Goal: Task Accomplishment & Management: Manage account settings

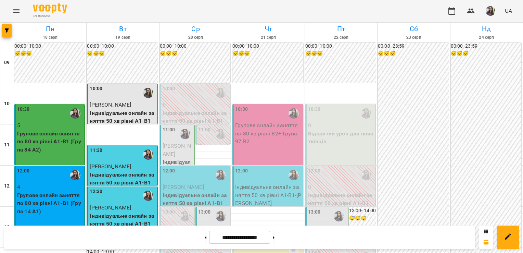
scroll to position [51, 0]
click at [176, 142] on p "[PERSON_NAME]" at bounding box center [178, 150] width 30 height 16
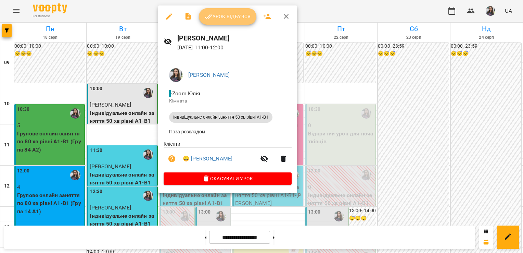
click at [222, 14] on span "Урок відбувся" at bounding box center [227, 16] width 47 height 8
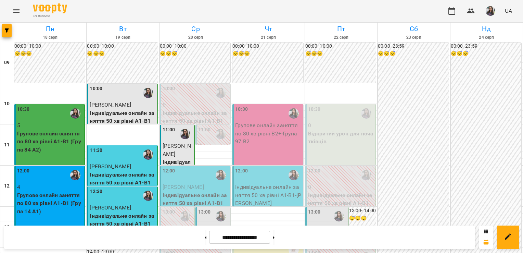
scroll to position [47, 0]
click at [191, 191] on p "Індивідуальне онлайн заняття 50 хв рівні А1-В1" at bounding box center [196, 199] width 66 height 16
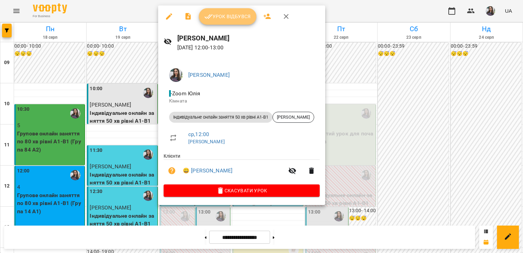
click at [208, 17] on icon "button" at bounding box center [208, 16] width 8 height 8
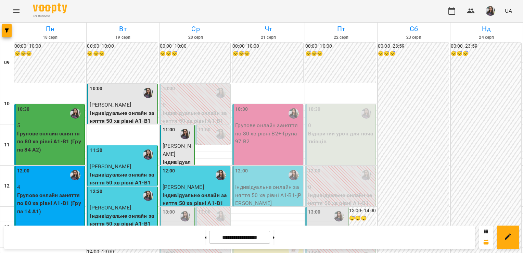
scroll to position [65, 0]
click at [181, 224] on p "[PERSON_NAME]" at bounding box center [178, 232] width 30 height 16
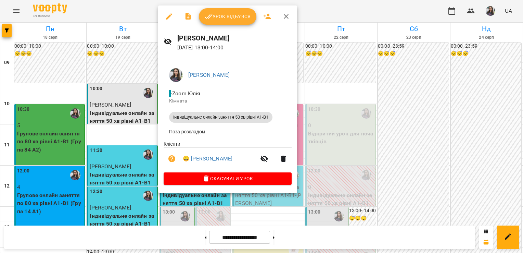
click at [203, 21] on button "Урок відбувся" at bounding box center [228, 16] width 58 height 16
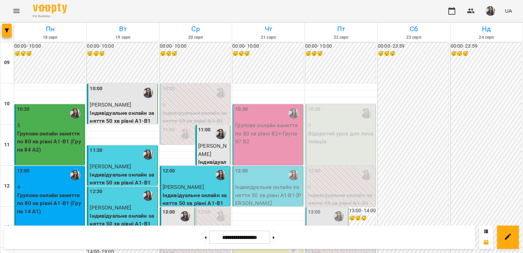
scroll to position [61, 0]
